Goal: Communication & Community: Answer question/provide support

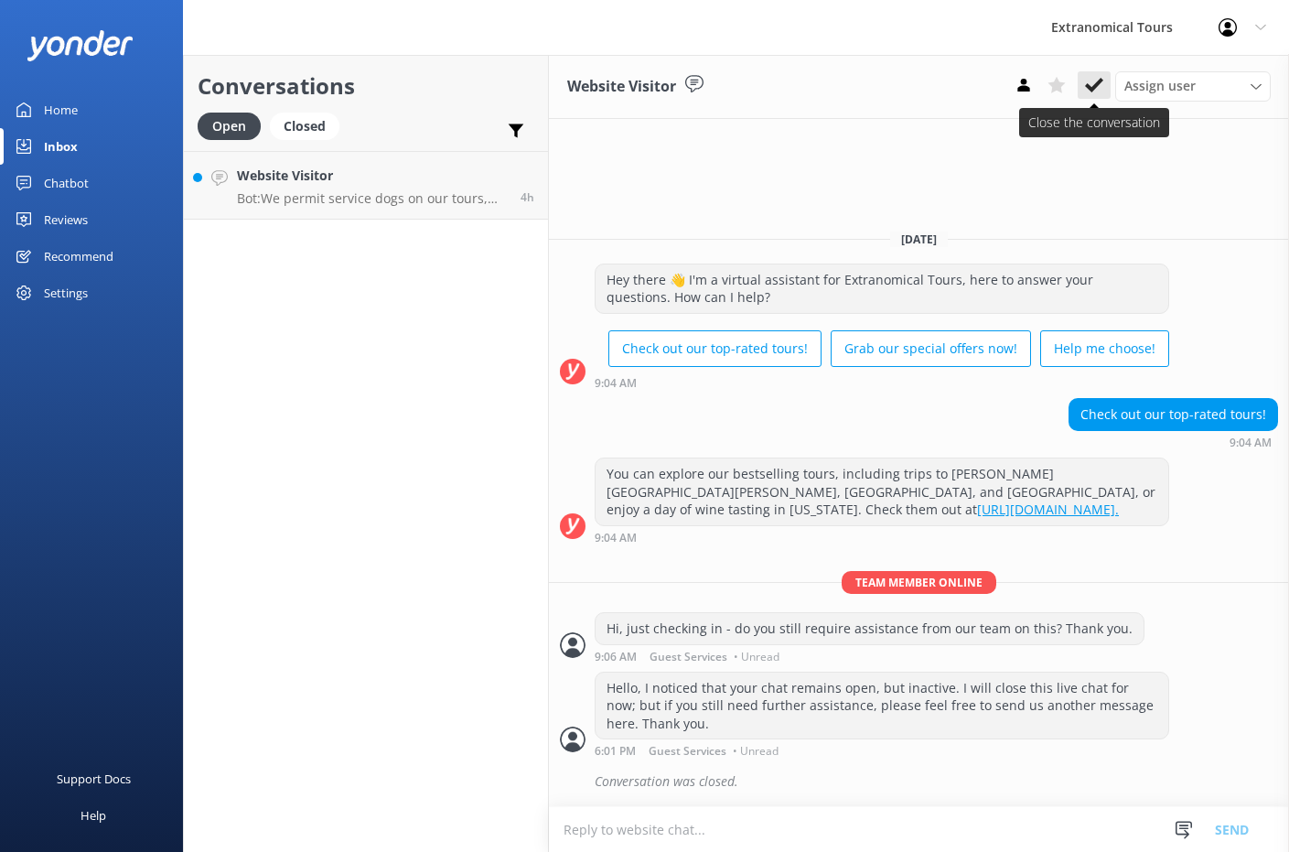
click at [1088, 84] on use at bounding box center [1094, 85] width 18 height 15
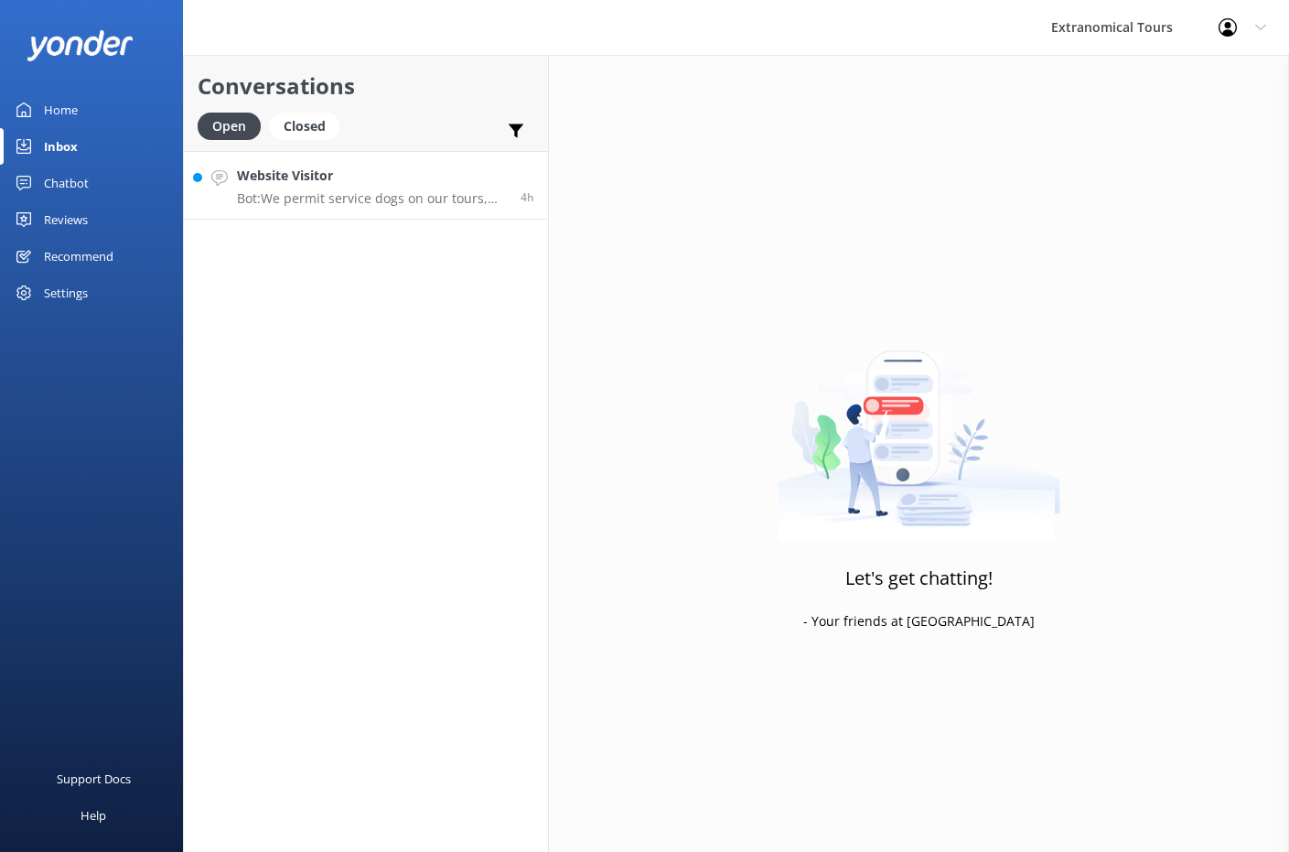
click at [352, 202] on p "Bot: We permit service dogs on our tours, provided they are required because of…" at bounding box center [372, 198] width 270 height 16
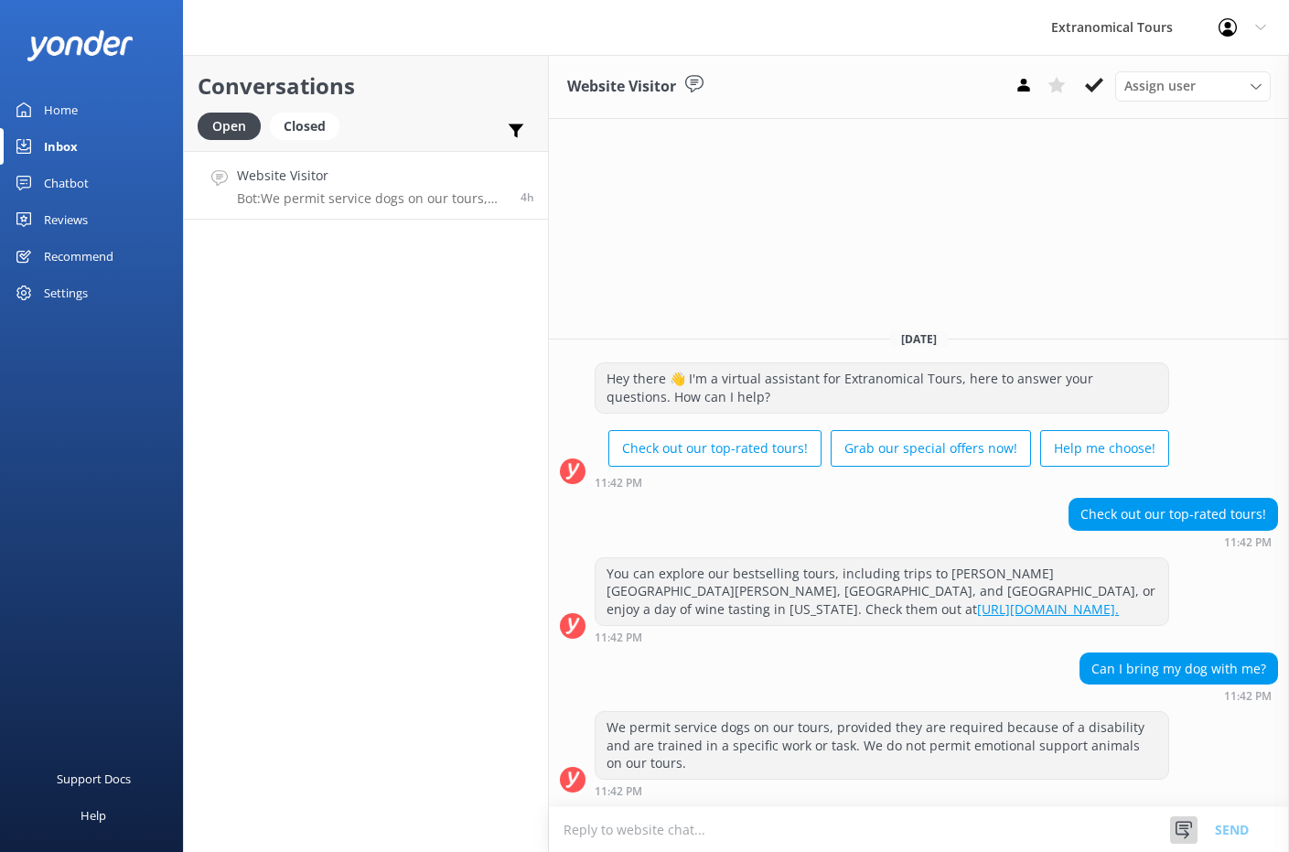
click at [1180, 819] on div at bounding box center [1183, 829] width 27 height 27
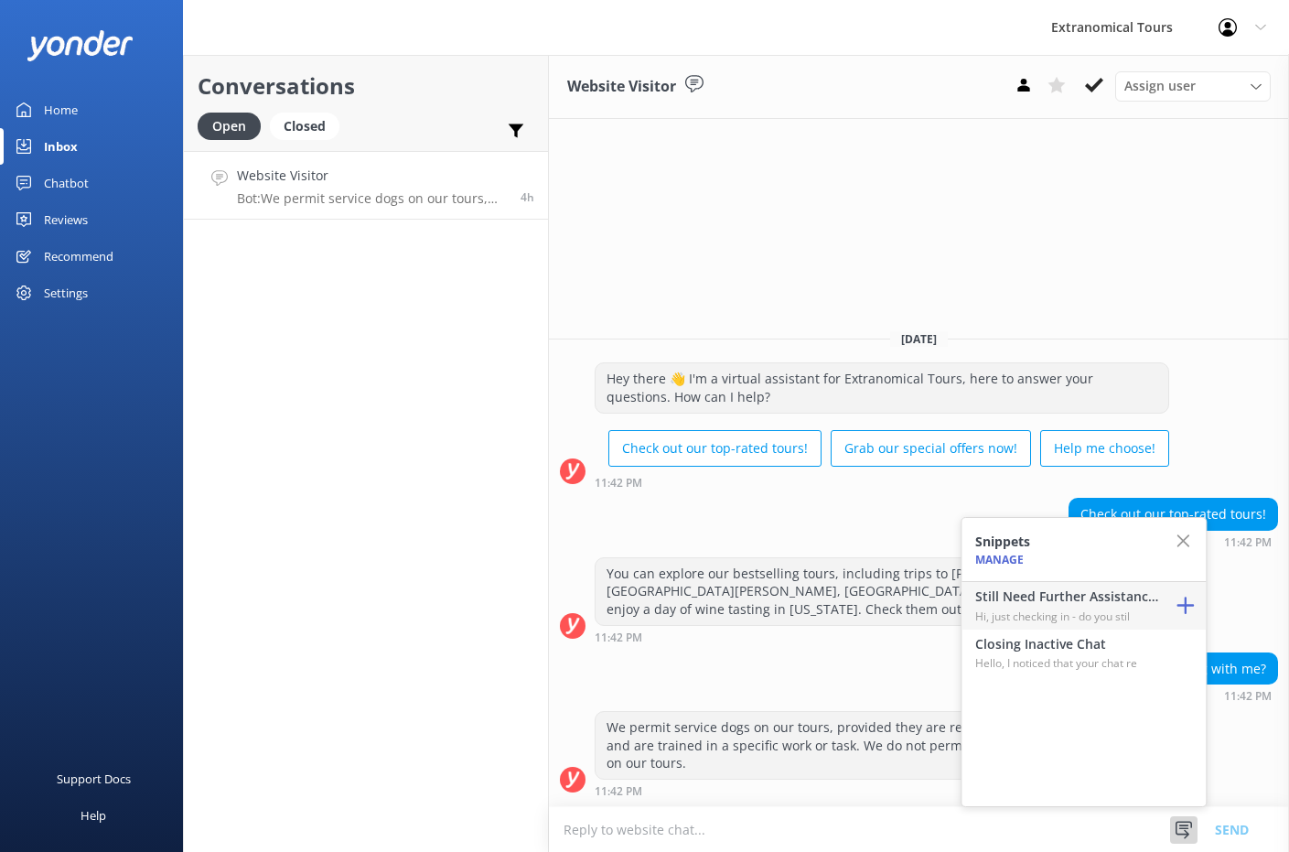
click at [1092, 601] on h4 "Still Need Further Assistance?" at bounding box center [1066, 596] width 183 height 20
type textarea "Hi, just checking in - do you still require assistance from our team on this? T…"
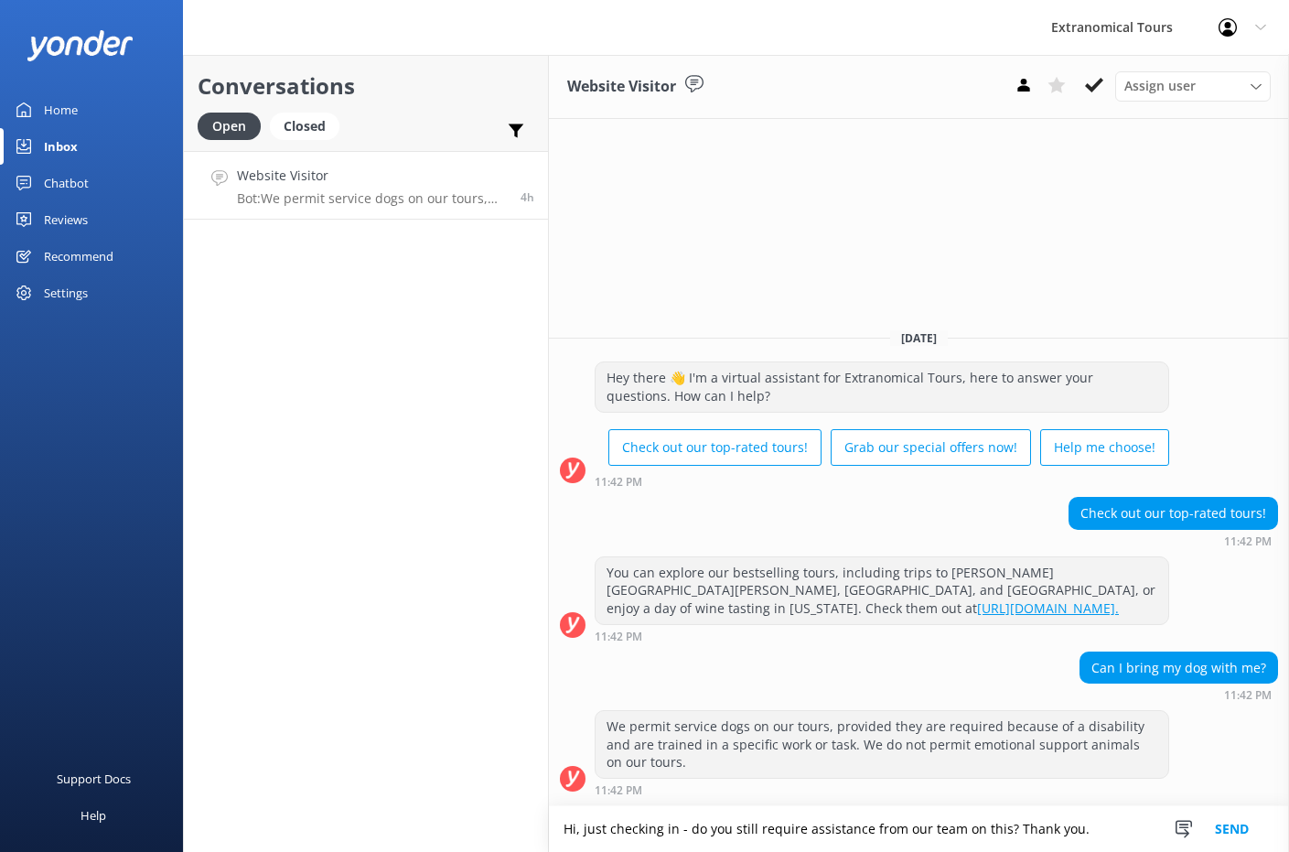
click at [1228, 829] on button "Send" at bounding box center [1231, 829] width 69 height 46
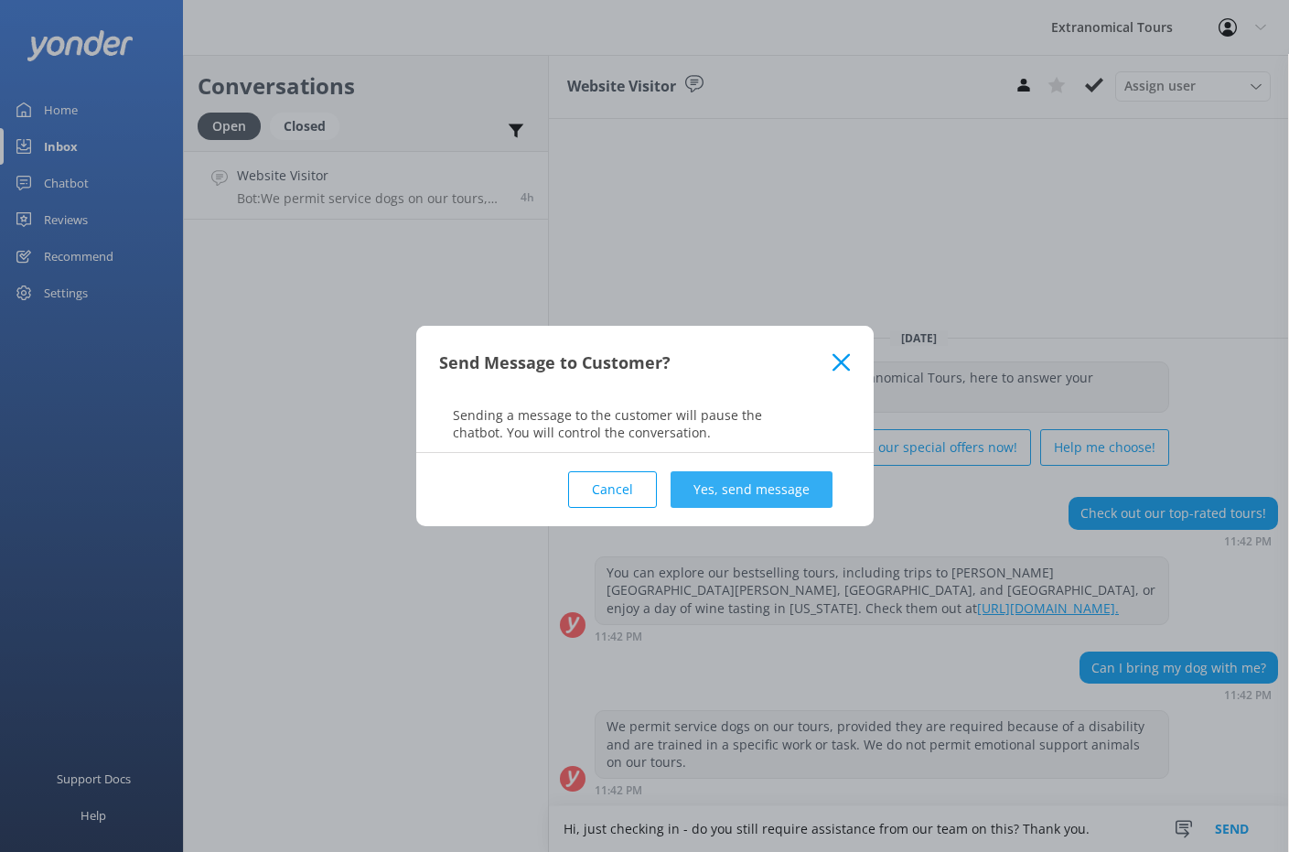
click at [717, 489] on button "Yes, send message" at bounding box center [751, 489] width 162 height 37
